Goal: Communication & Community: Share content

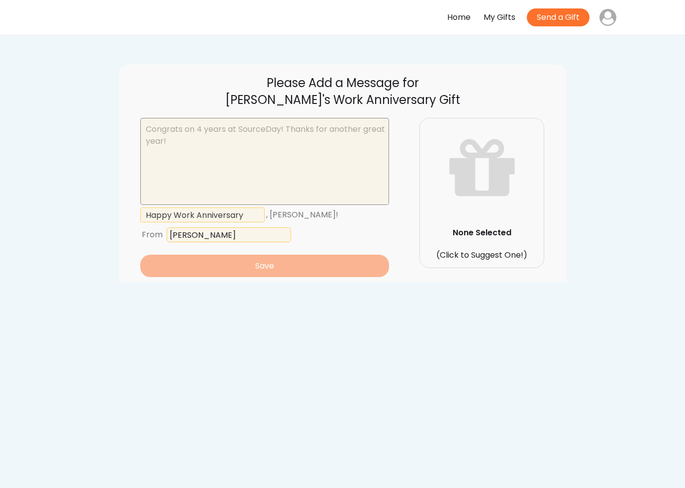
click at [193, 134] on textarea at bounding box center [264, 161] width 249 height 87
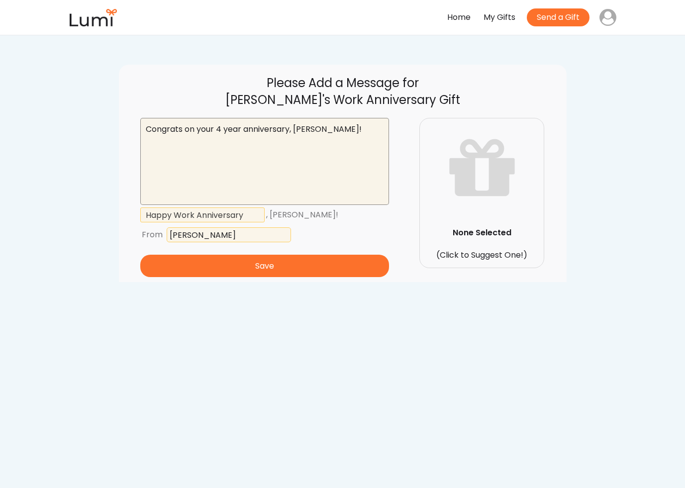
click at [243, 129] on textarea "Congrats on your 4 year anniversary, Lisa!" at bounding box center [264, 161] width 249 height 87
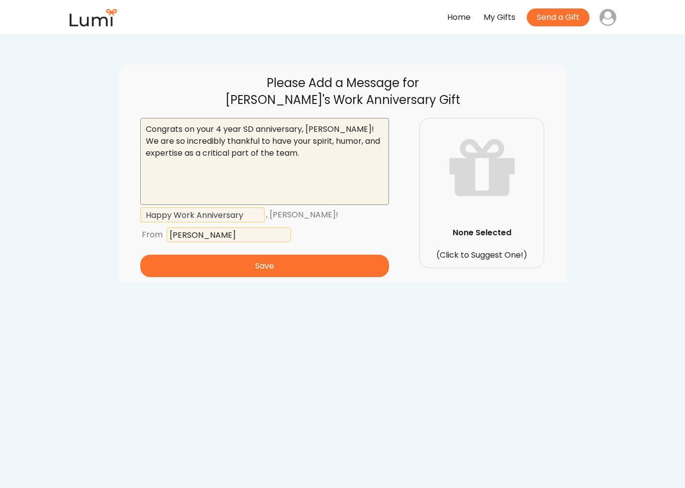
click at [233, 138] on textarea "Congrats on your 4 year SD anniversary, Lisa! We are so incredibly thankful to …" at bounding box center [264, 161] width 249 height 87
click at [318, 160] on textarea "Congrats on your 4 year SD anniversary, Lisa! We are so incredibly thankful to …" at bounding box center [264, 161] width 249 height 87
paste textarea "Thank you for everything you do to make SourceDay a stronger, brighter, and mor…"
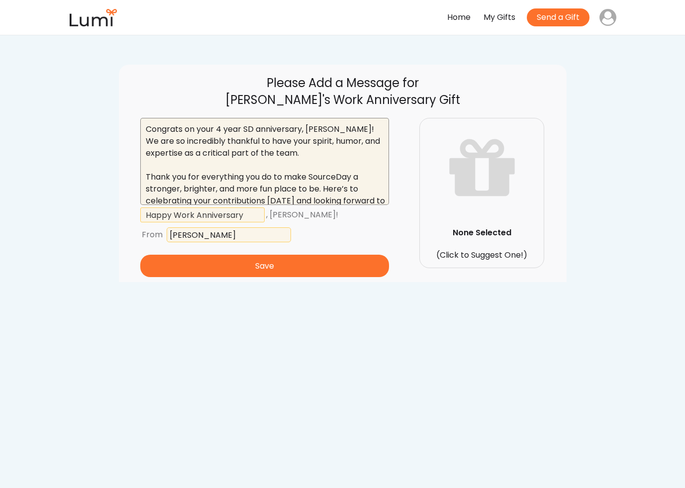
scroll to position [14, 0]
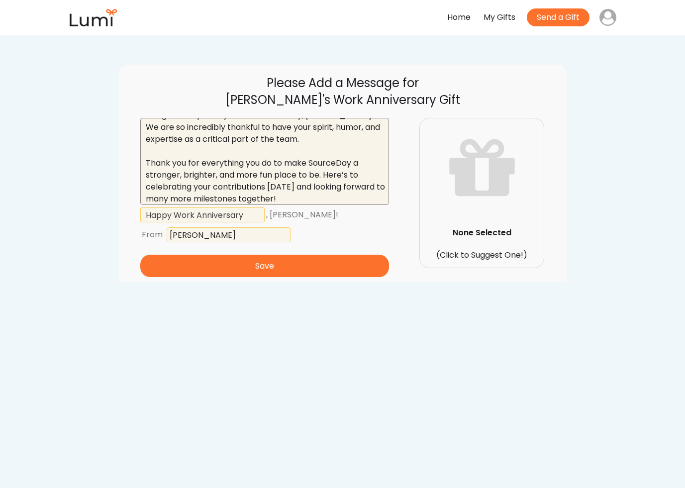
click at [319, 135] on textarea "Congrats on your 4 year SD anniversary, Lisa! We are so incredibly thankful to …" at bounding box center [264, 161] width 249 height 87
paste textarea "Your positivity lifts those around you, and your dedication continues to make a…"
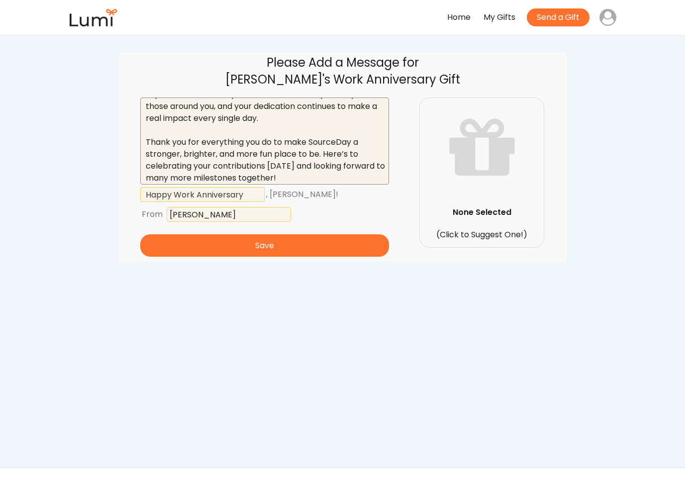
scroll to position [21, 0]
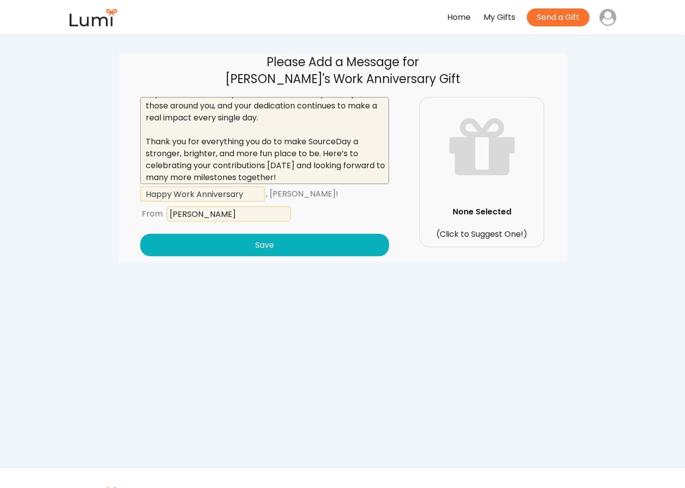
type textarea "Congrats on your 4 year SD anniversary, Lisa! We are so incredibly thankful to …"
click at [244, 238] on button "Save" at bounding box center [264, 245] width 249 height 22
